Goal: Transaction & Acquisition: Register for event/course

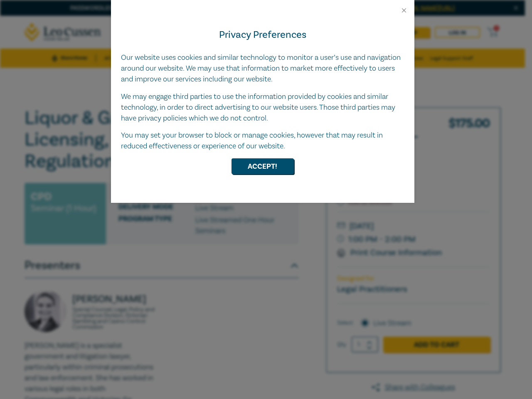
click at [266, 199] on div "Privacy Preferences Our website uses cookies and similar technology to monitor …" at bounding box center [262, 108] width 303 height 189
click at [404, 10] on button "Close" at bounding box center [403, 10] width 7 height 7
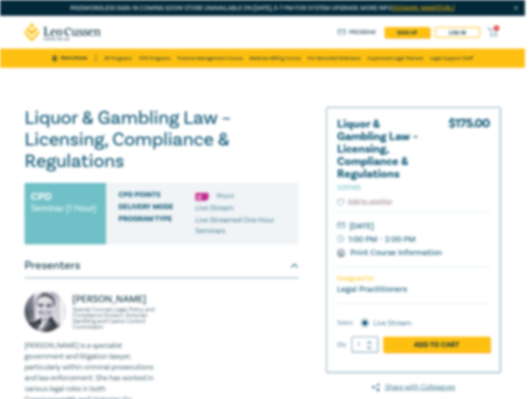
click at [262, 166] on h1 "Liquor & Gambling Law – Licensing, Compliance & Regulations S25165" at bounding box center [162, 139] width 274 height 65
